Goal: Complete application form

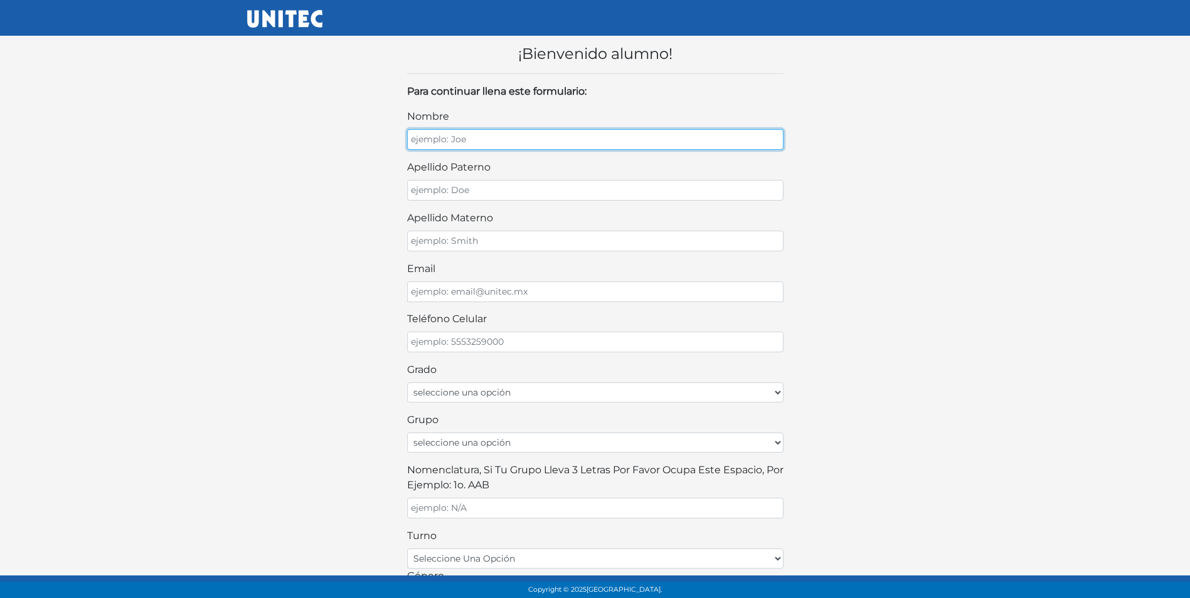
click at [457, 143] on input "nombre" at bounding box center [595, 139] width 376 height 21
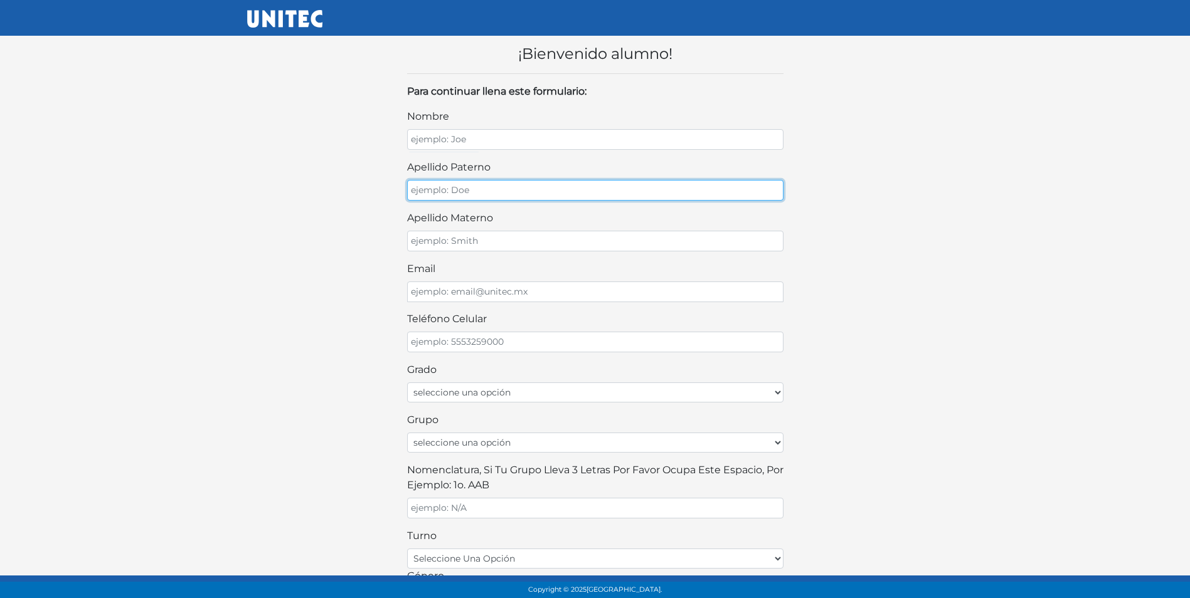
click at [474, 198] on input "apellido paterno" at bounding box center [595, 190] width 376 height 21
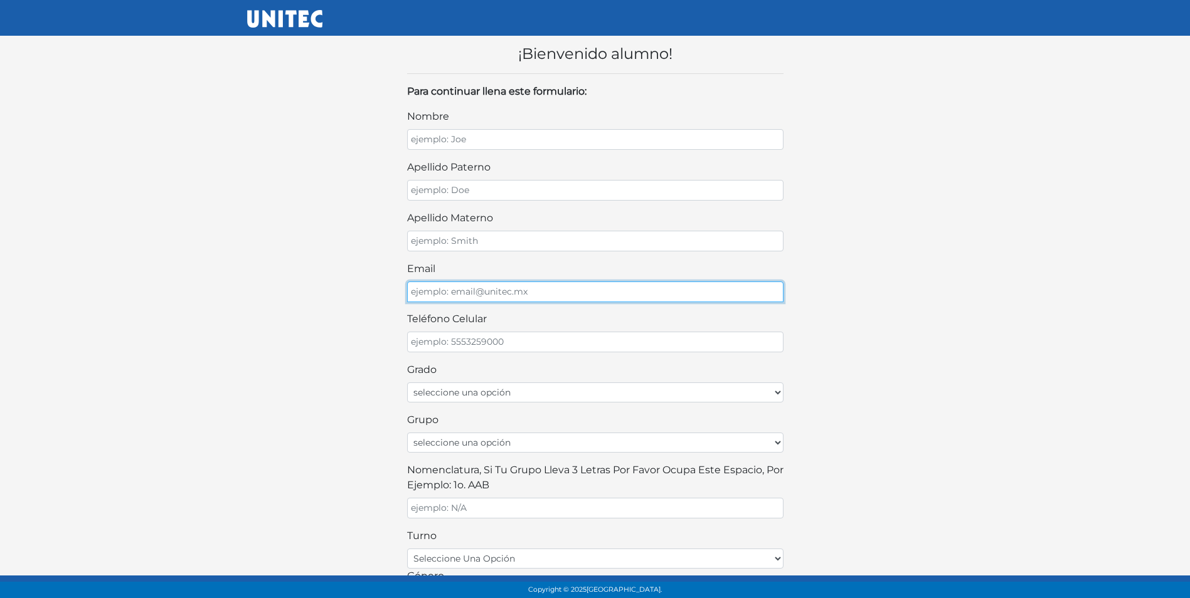
click at [523, 295] on input "email" at bounding box center [595, 292] width 376 height 21
click at [539, 354] on div "nombre apellido paterno apellido materno email teléfono celular Grado seleccion…" at bounding box center [595, 404] width 376 height 591
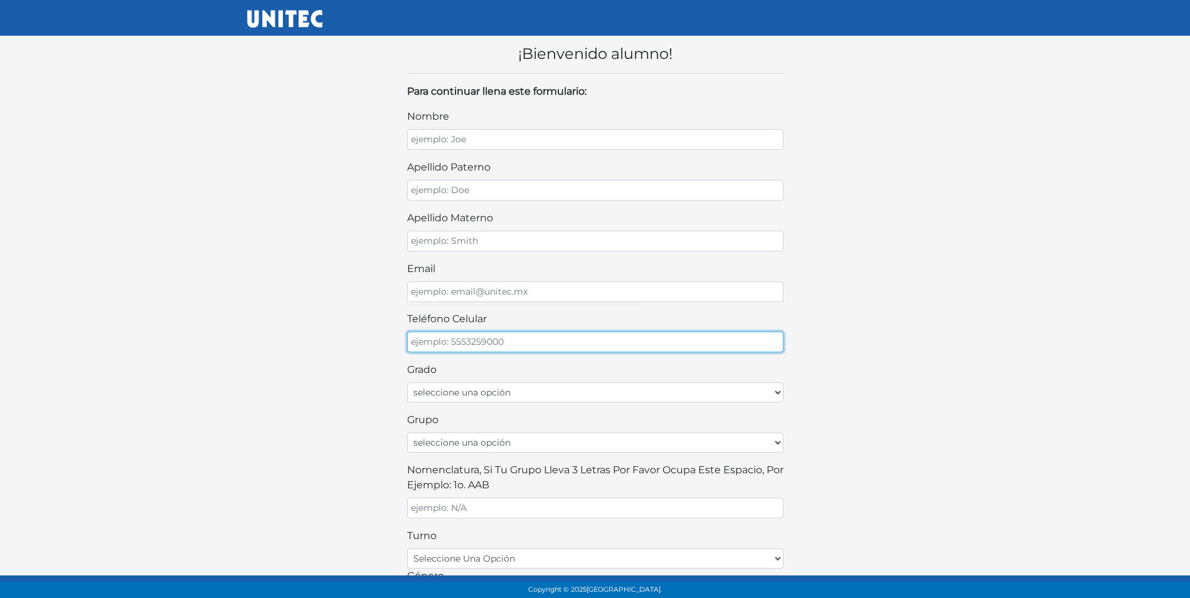
click at [536, 337] on input "teléfono celular" at bounding box center [595, 342] width 376 height 21
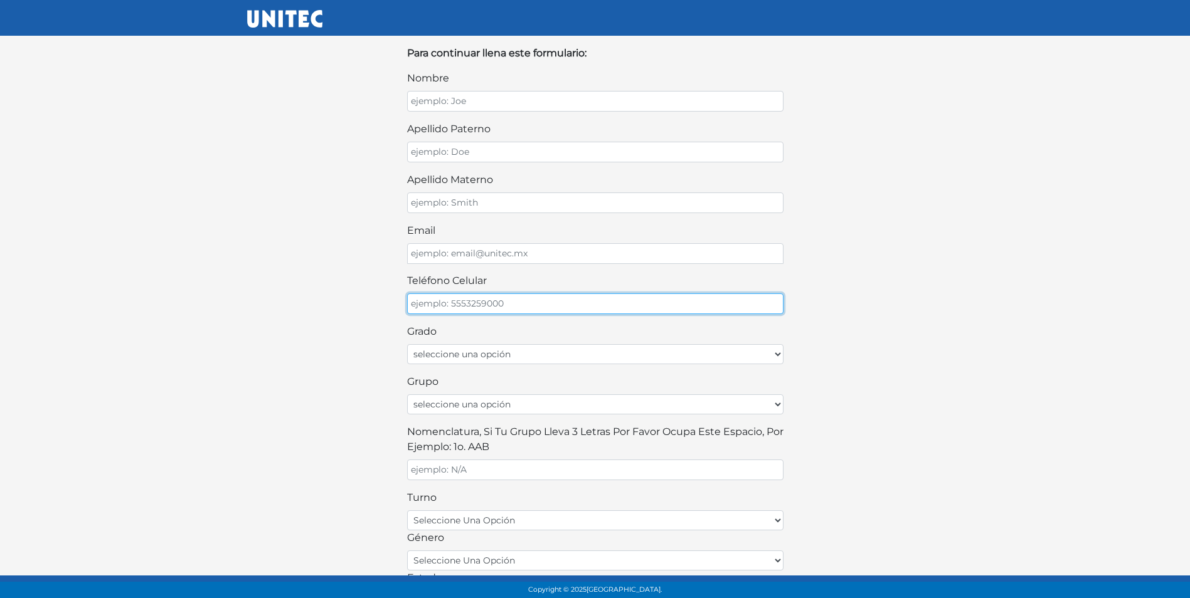
scroll to position [38, 0]
